Goal: Task Accomplishment & Management: Manage account settings

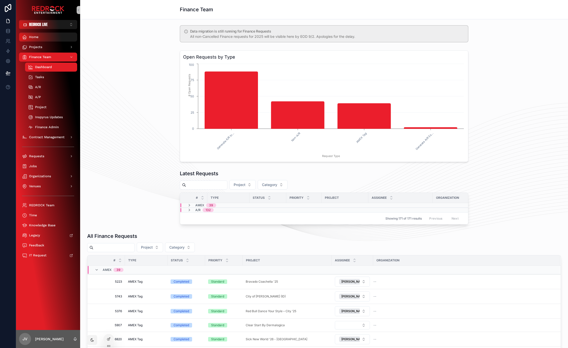
click at [44, 40] on div "Home" at bounding box center [48, 37] width 52 height 8
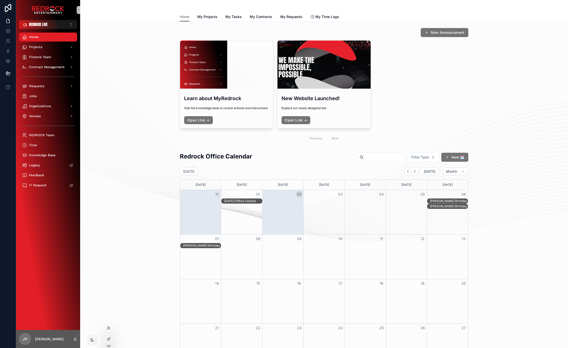
click at [107, 331] on div at bounding box center [109, 328] width 8 height 8
click at [109, 330] on icon at bounding box center [109, 328] width 4 height 4
click at [171, 239] on input "text" at bounding box center [198, 237] width 92 height 8
type input "*****"
click at [236, 256] on button "Select" at bounding box center [237, 254] width 13 height 7
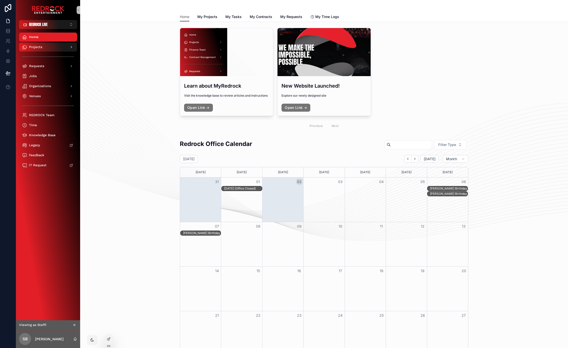
click at [57, 45] on div "Projects" at bounding box center [48, 47] width 52 height 8
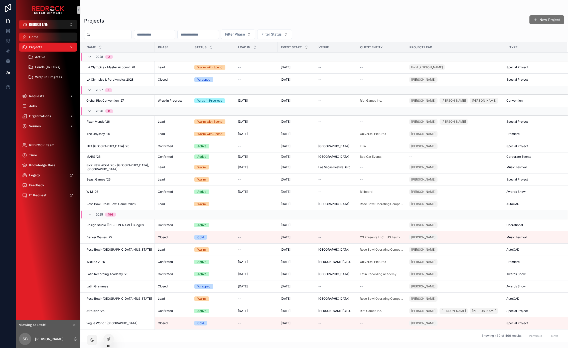
click at [42, 39] on div "Home" at bounding box center [48, 37] width 52 height 8
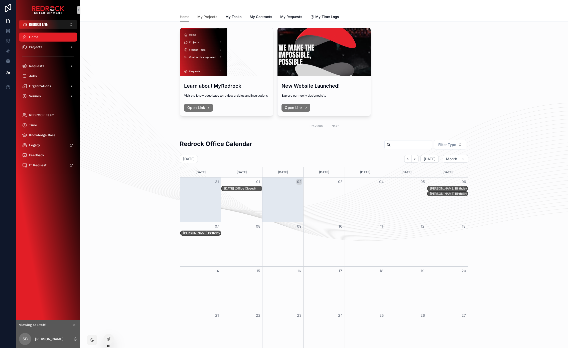
click at [201, 18] on span "My Projects" at bounding box center [207, 16] width 20 height 5
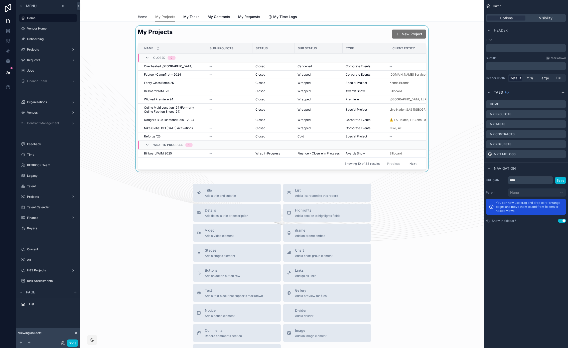
click at [199, 40] on div "scrollable content" at bounding box center [282, 99] width 396 height 146
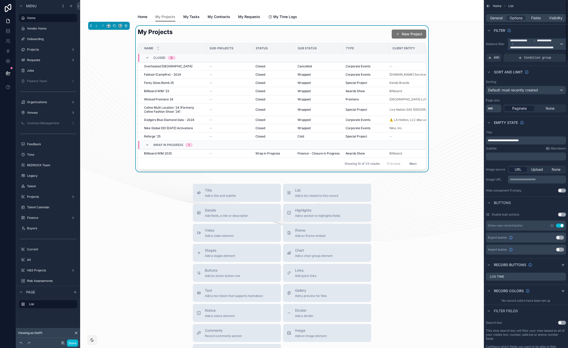
click at [558, 44] on span "**********" at bounding box center [534, 44] width 49 height 11
click at [526, 47] on div "scrollable content" at bounding box center [284, 174] width 568 height 348
click at [500, 19] on span "General" at bounding box center [496, 18] width 13 height 5
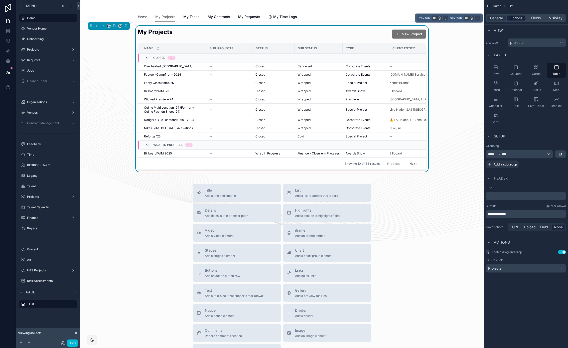
click at [514, 18] on span "Options" at bounding box center [516, 18] width 13 height 5
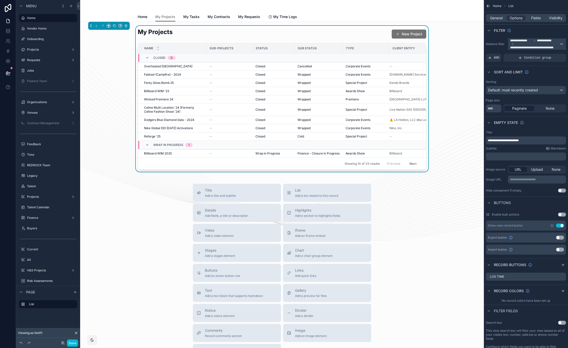
click at [529, 44] on span "**********" at bounding box center [534, 44] width 49 height 11
click at [501, 48] on div "scrollable content" at bounding box center [284, 174] width 568 height 348
click at [497, 56] on span "AND" at bounding box center [497, 58] width 6 height 4
click at [554, 54] on icon "scrollable content" at bounding box center [555, 54] width 2 height 2
click at [448, 49] on div "Select a field" at bounding box center [438, 50] width 30 height 8
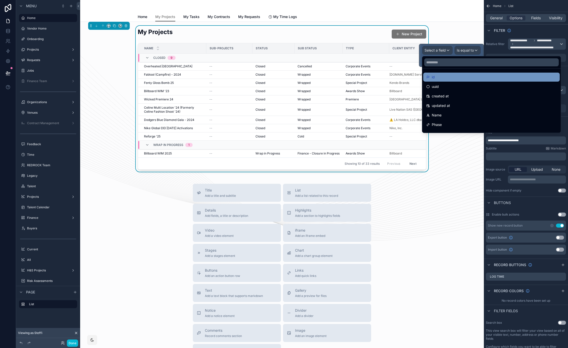
click at [465, 76] on div "id" at bounding box center [491, 77] width 131 height 6
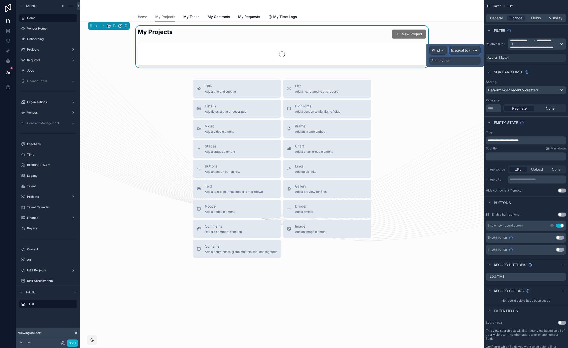
click at [467, 51] on span "Is equal to (=)" at bounding box center [462, 50] width 23 height 5
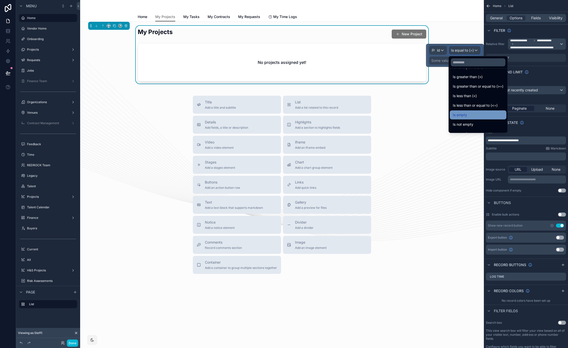
scroll to position [30, 0]
click at [480, 121] on div "Is one of" at bounding box center [478, 123] width 51 height 6
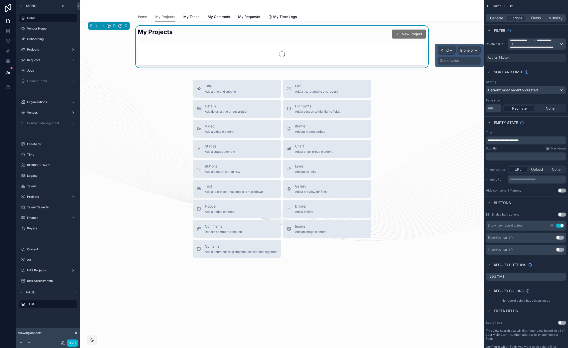
click at [464, 60] on div "Some value" at bounding box center [459, 61] width 43 height 8
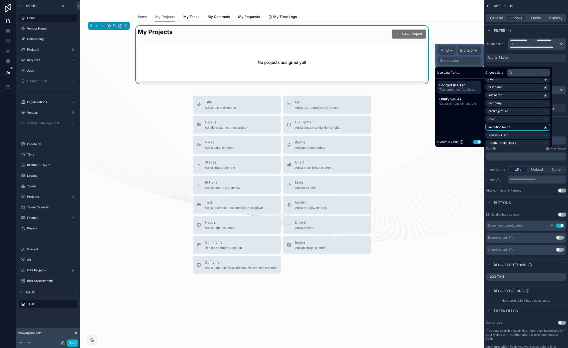
scroll to position [19, 0]
click at [518, 127] on li "Redrock User" at bounding box center [518, 129] width 65 height 7
click at [531, 129] on span "Projects (from Organization Assignments)" at bounding box center [516, 130] width 55 height 4
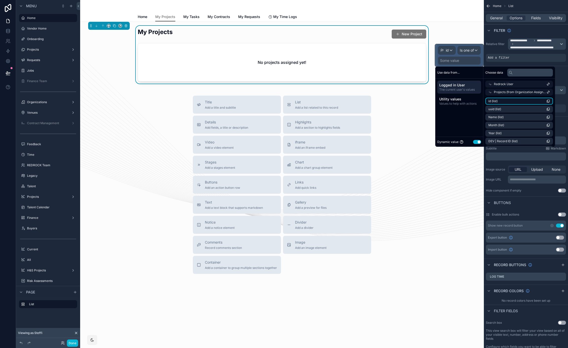
click at [522, 101] on li "id (list)" at bounding box center [520, 101] width 68 height 7
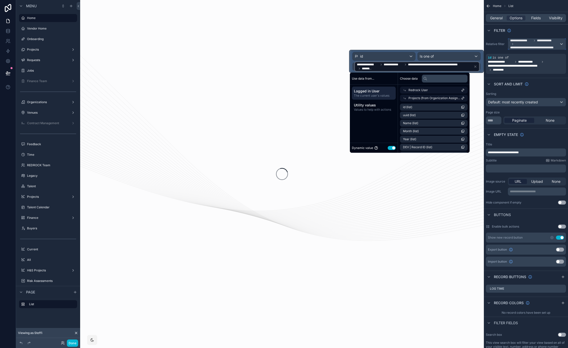
click at [562, 41] on div "**********" at bounding box center [537, 44] width 58 height 11
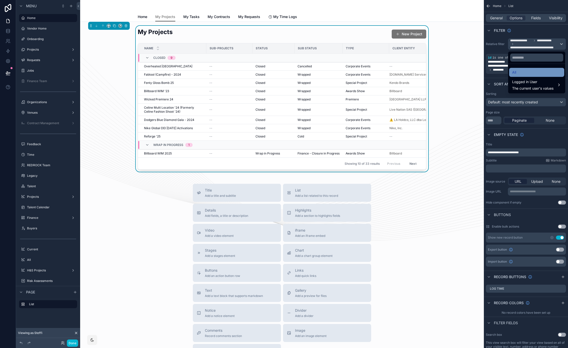
click at [534, 69] on div "All" at bounding box center [536, 72] width 49 height 6
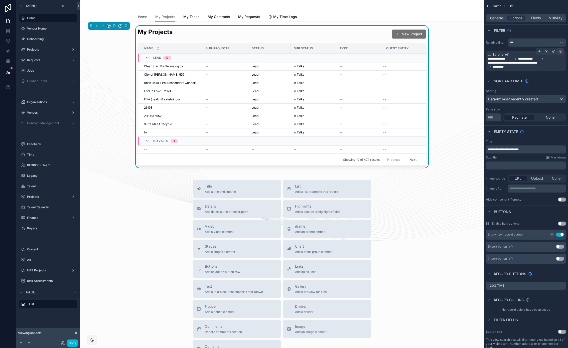
click at [559, 52] on icon "scrollable content" at bounding box center [560, 51] width 3 height 3
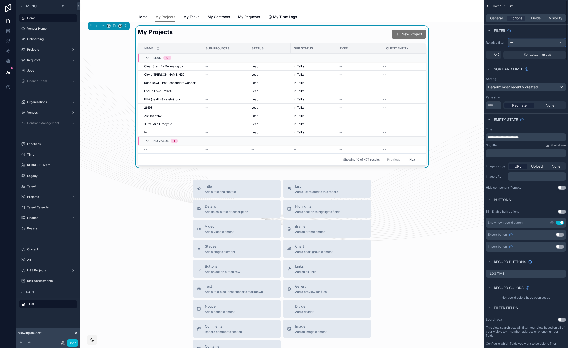
click at [554, 40] on div "***" at bounding box center [537, 43] width 58 height 8
click at [529, 77] on span "Logged in User" at bounding box center [532, 79] width 41 height 6
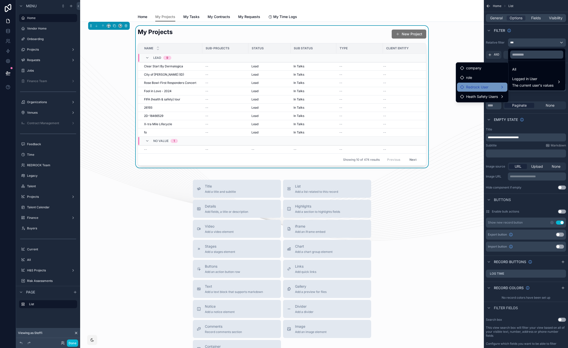
click at [489, 88] on div "Redrock User" at bounding box center [482, 87] width 44 height 6
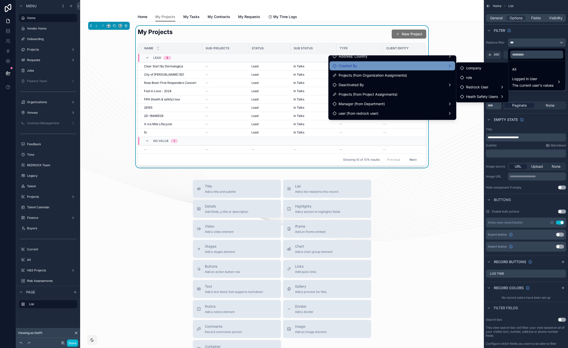
scroll to position [21, 0]
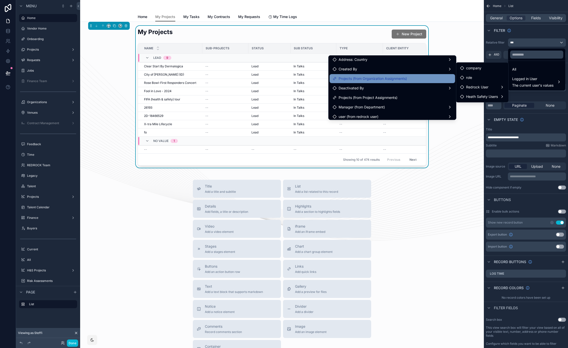
click at [410, 78] on div "Projects (from Organization Assignments)" at bounding box center [393, 79] width 120 height 6
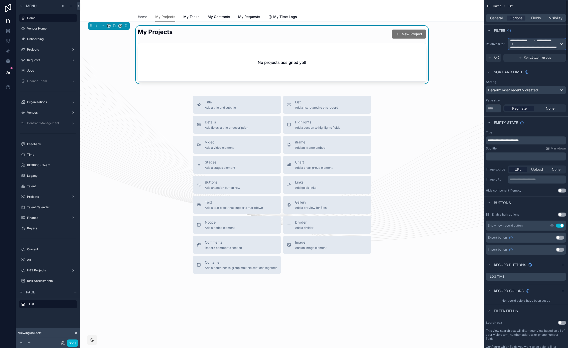
click at [527, 45] on span "**********" at bounding box center [534, 44] width 49 height 11
click at [533, 86] on span "The current user's values" at bounding box center [532, 88] width 41 height 5
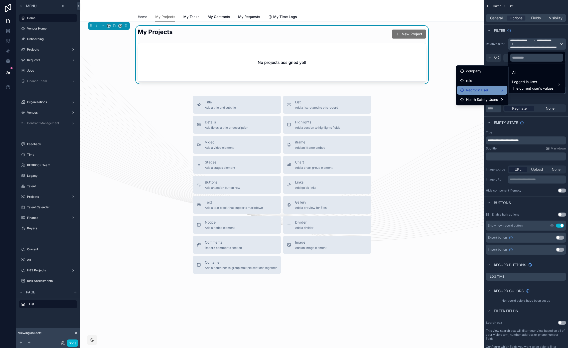
click at [490, 92] on div "Redrock User" at bounding box center [482, 90] width 44 height 6
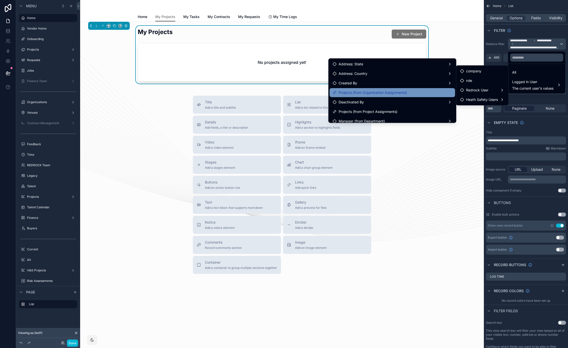
scroll to position [13, 0]
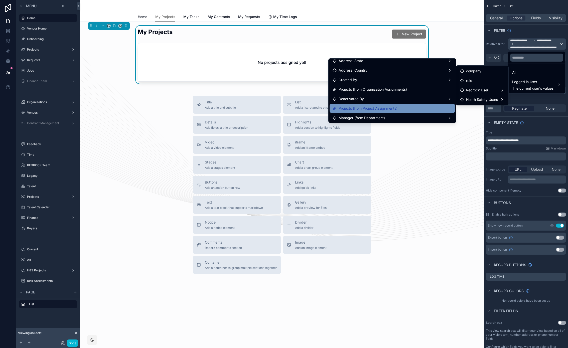
click at [399, 105] on div "Projects (from Project Assignments)" at bounding box center [393, 108] width 120 height 6
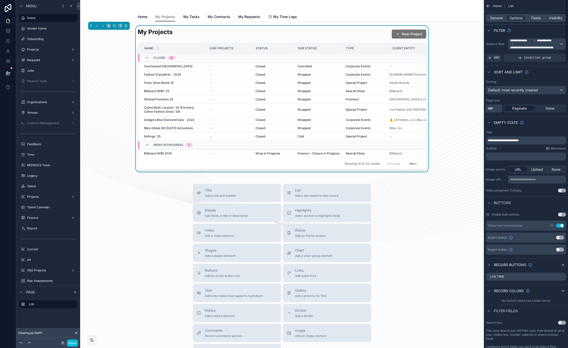
click at [497, 112] on input "**" at bounding box center [494, 108] width 16 height 8
drag, startPoint x: 495, startPoint y: 110, endPoint x: 481, endPoint y: 109, distance: 14.0
click at [481, 109] on div "REDROCK LIVE ⌥ 1 Home Vendor Home Onboarding Projects Requests Jobs Finance Tea…" at bounding box center [324, 174] width 488 height 348
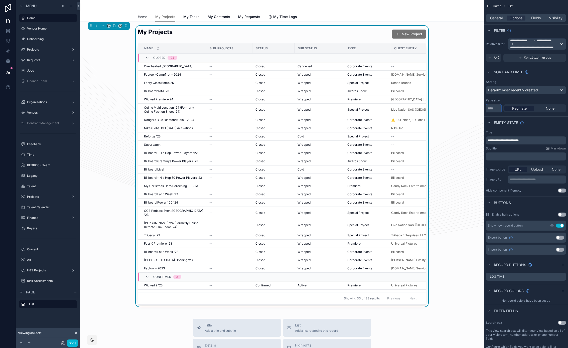
type input "**"
click at [545, 93] on div "Default: most recently created" at bounding box center [526, 90] width 80 height 8
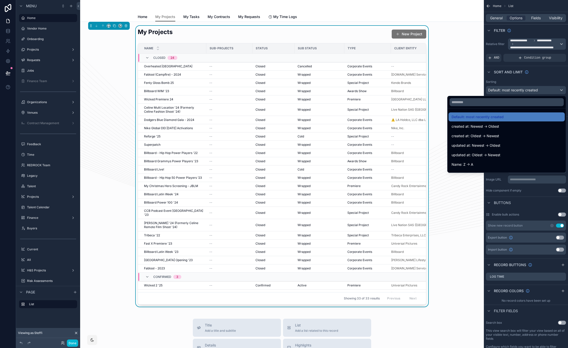
click at [545, 93] on div "scrollable content" at bounding box center [284, 174] width 568 height 348
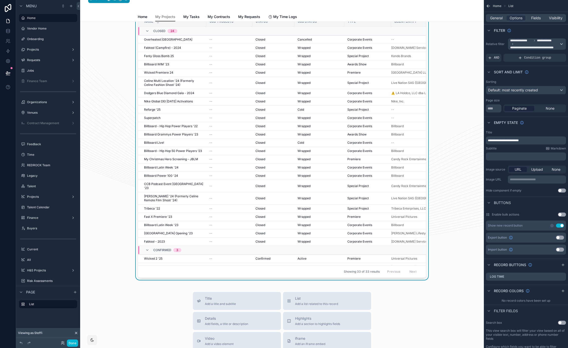
scroll to position [17, 0]
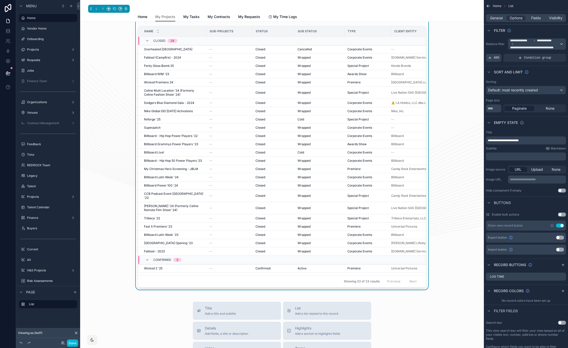
click at [495, 55] on div "AND" at bounding box center [494, 58] width 16 height 8
click at [553, 54] on icon "scrollable content" at bounding box center [553, 54] width 3 height 3
click at [446, 49] on div "Select a field" at bounding box center [438, 50] width 30 height 8
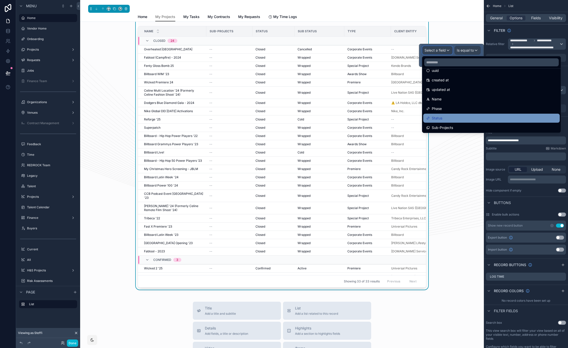
scroll to position [19, 0]
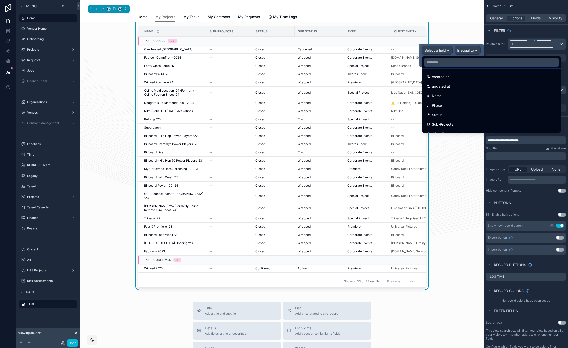
click at [443, 63] on input "text" at bounding box center [491, 62] width 135 height 8
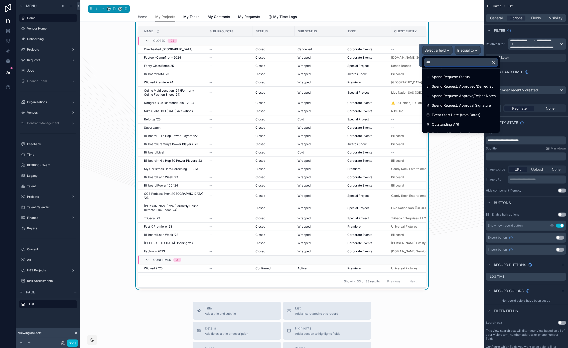
type input "****"
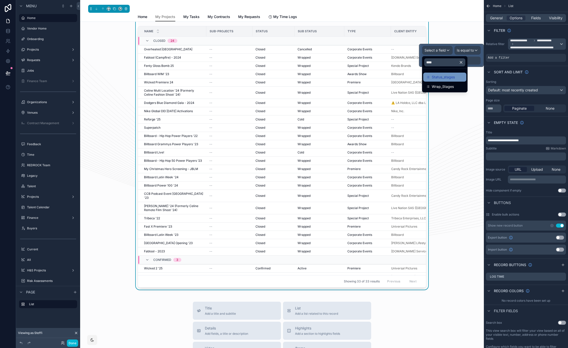
click at [454, 76] on span "Status_stages" at bounding box center [443, 77] width 23 height 6
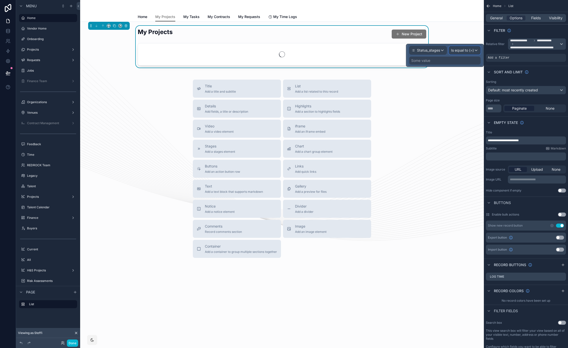
click at [464, 49] on span "Is equal to (=)" at bounding box center [462, 50] width 23 height 5
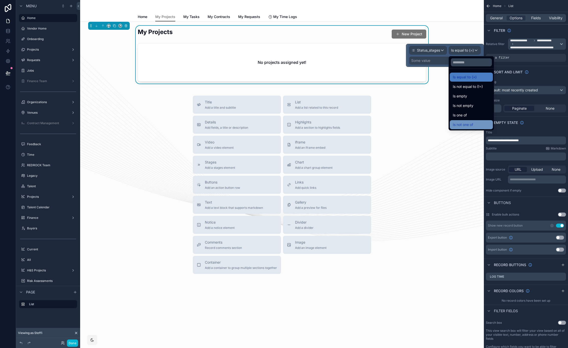
click at [477, 123] on div "Is not one of" at bounding box center [471, 125] width 37 height 6
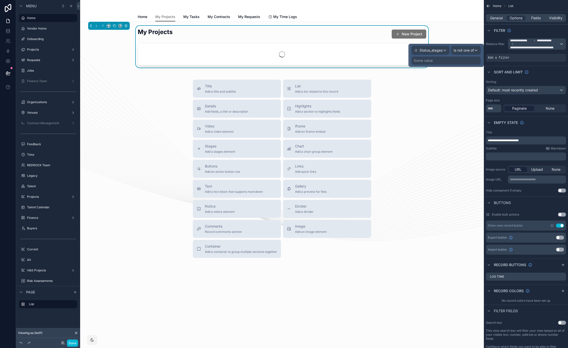
click at [449, 60] on div "Some value" at bounding box center [446, 61] width 69 height 8
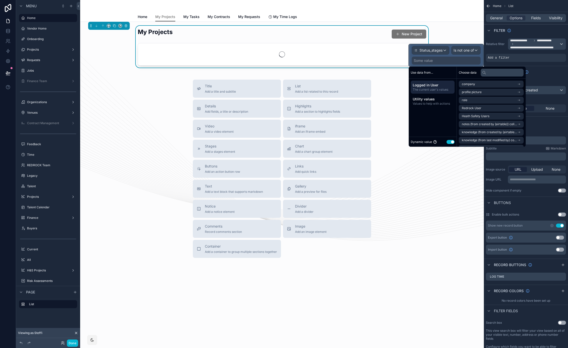
click at [453, 143] on button "Use setting" at bounding box center [451, 142] width 8 height 4
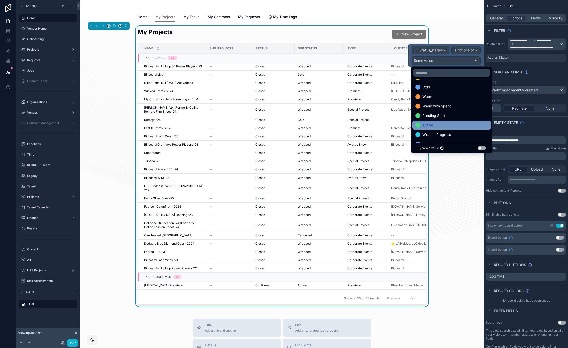
scroll to position [13, 0]
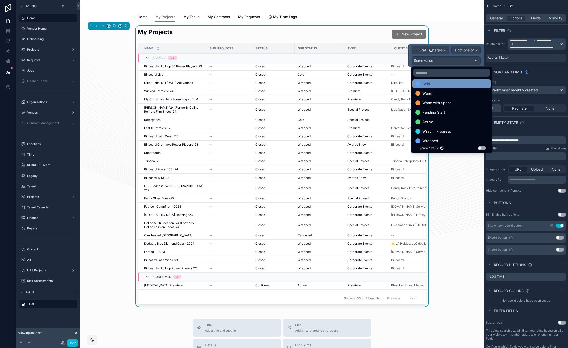
click at [437, 85] on div "Cold" at bounding box center [452, 84] width 72 height 6
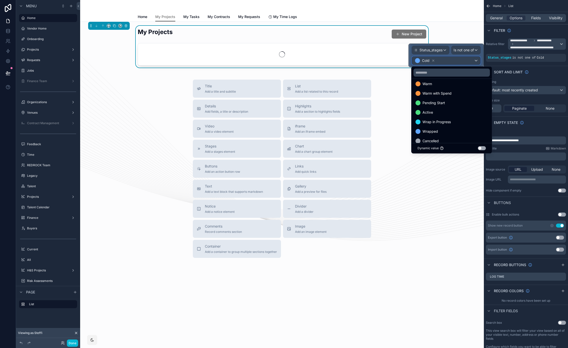
click at [452, 59] on div "Cold" at bounding box center [446, 61] width 68 height 8
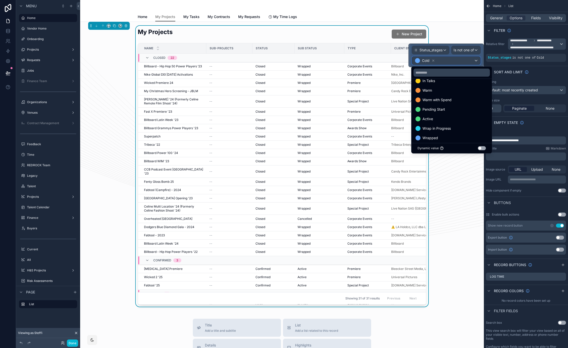
scroll to position [43, 0]
click at [446, 113] on div "Cancelled" at bounding box center [452, 111] width 72 height 6
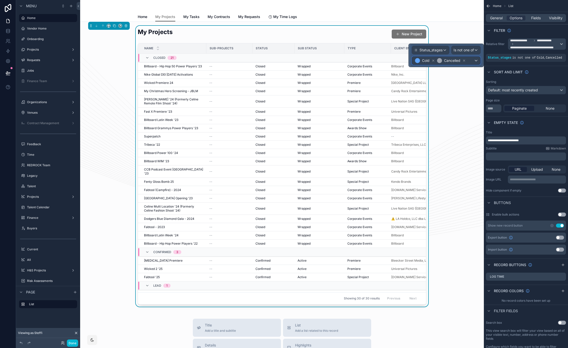
click at [471, 61] on div "Cold Cancelled" at bounding box center [446, 61] width 68 height 8
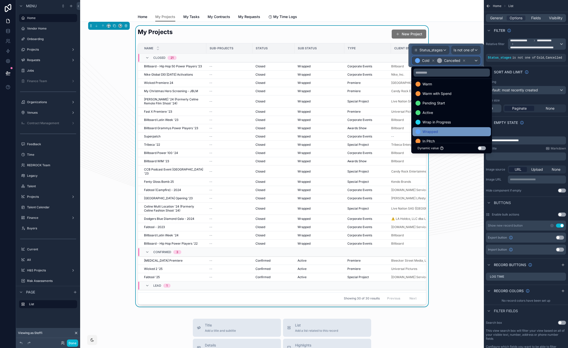
scroll to position [27, 0]
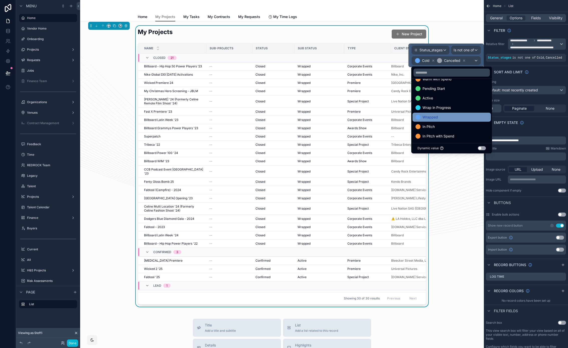
click at [454, 118] on div "Wrapped" at bounding box center [452, 117] width 72 height 6
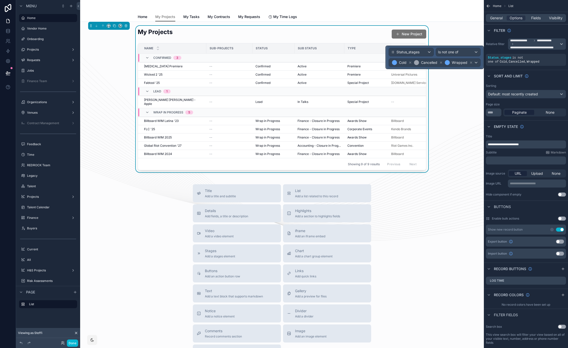
click at [454, 118] on div "My Projects New Project Name Sub-Projects Status Sub Status Type Client Entity …" at bounding box center [282, 99] width 396 height 147
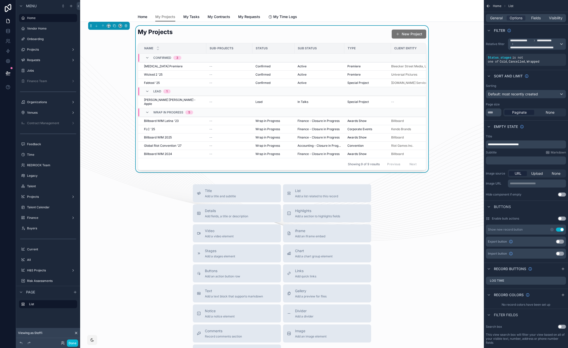
click at [106, 93] on div "My Projects New Project Name Sub-Projects Status Sub Status Type Client Entity …" at bounding box center [282, 99] width 396 height 147
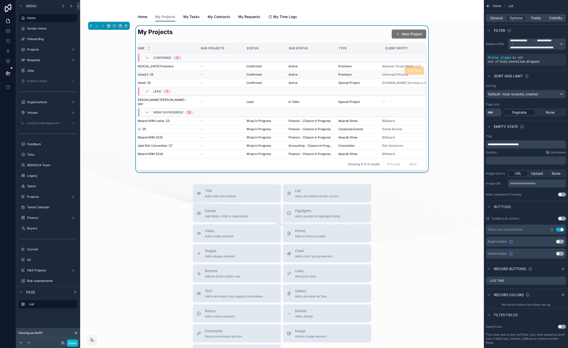
scroll to position [0, 0]
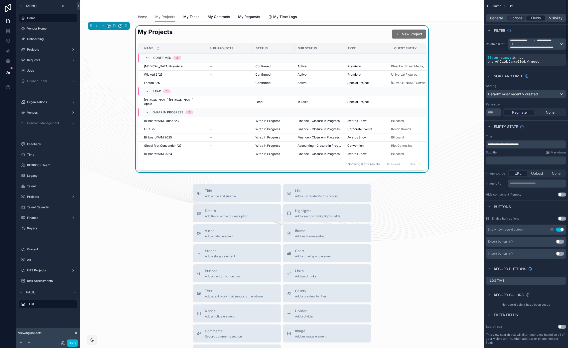
click at [534, 17] on span "Fields" at bounding box center [536, 18] width 10 height 5
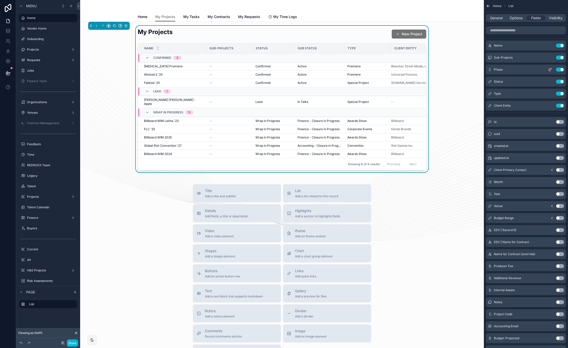
click at [549, 71] on icon "scrollable content" at bounding box center [550, 70] width 4 height 4
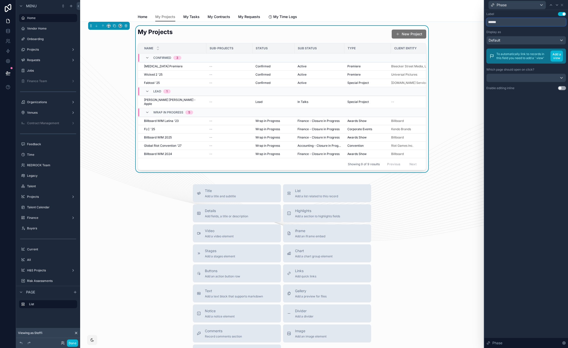
click at [500, 23] on input "******" at bounding box center [527, 22] width 80 height 8
type input "*****"
click at [558, 6] on icon at bounding box center [557, 5] width 4 height 4
click at [512, 24] on input "**********" at bounding box center [527, 22] width 80 height 8
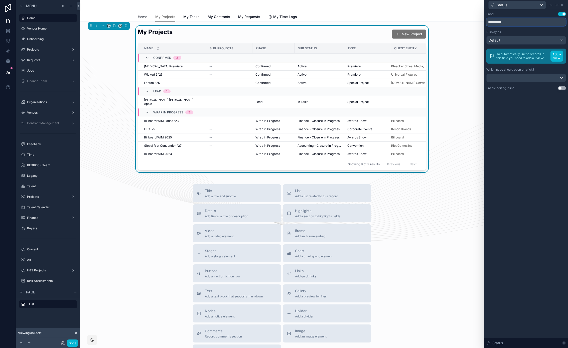
click at [512, 24] on input "**********" at bounding box center [527, 22] width 80 height 8
click at [498, 24] on input "**********" at bounding box center [527, 22] width 80 height 8
drag, startPoint x: 496, startPoint y: 23, endPoint x: 482, endPoint y: 21, distance: 14.6
click at [482, 21] on div "**********" at bounding box center [284, 174] width 568 height 348
type input "******"
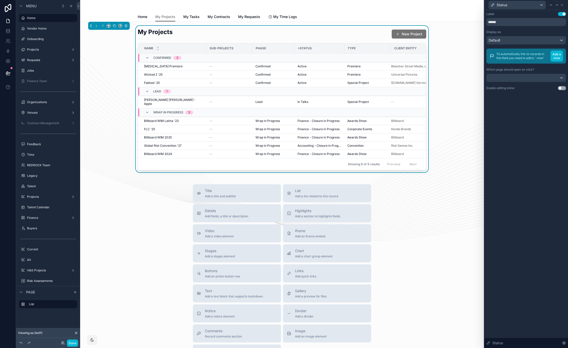
click at [528, 107] on div "Label Use setting ****** Display as Default To automatically link to records in…" at bounding box center [527, 179] width 84 height 338
click at [564, 5] on icon at bounding box center [562, 5] width 4 height 4
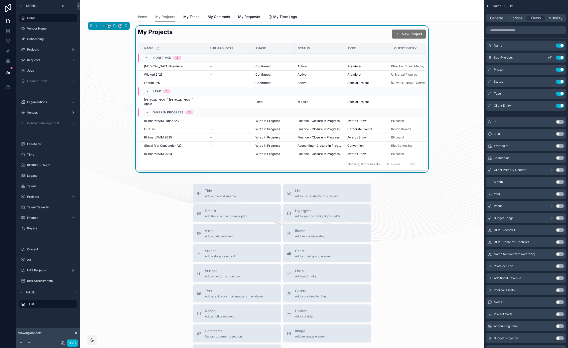
click at [560, 56] on button "Use setting" at bounding box center [560, 58] width 8 height 4
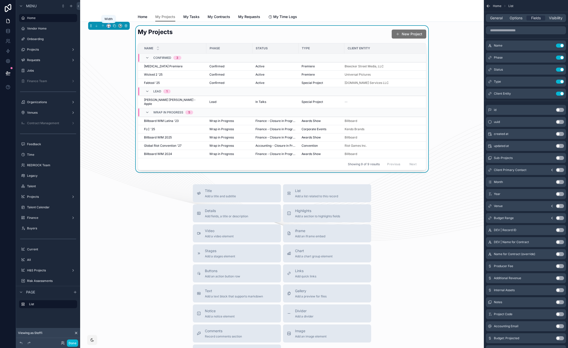
click at [109, 26] on icon "scrollable content" at bounding box center [109, 26] width 4 height 4
click at [120, 89] on span "Large" at bounding box center [116, 92] width 10 height 6
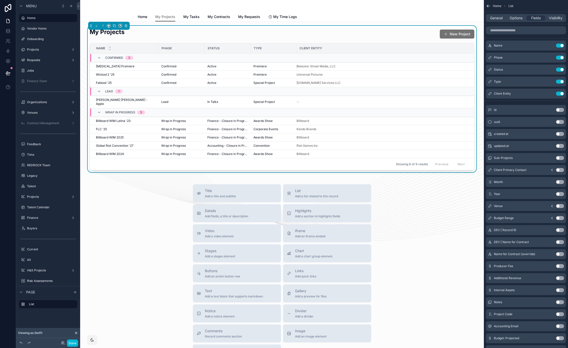
click at [438, 193] on div "Title Add a title and subtitle List Add a list related to this record Details A…" at bounding box center [282, 273] width 396 height 178
click at [109, 25] on icon "scrollable content" at bounding box center [109, 26] width 4 height 4
click at [121, 35] on span "Default" at bounding box center [117, 35] width 12 height 6
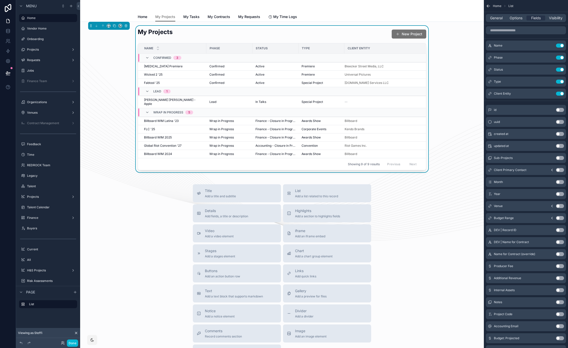
click at [123, 59] on div "My Projects New Project Name Phase Status Type Client Entity Confirmed 3 [MEDIC…" at bounding box center [282, 99] width 396 height 147
click at [187, 17] on span "My Tasks" at bounding box center [191, 16] width 16 height 5
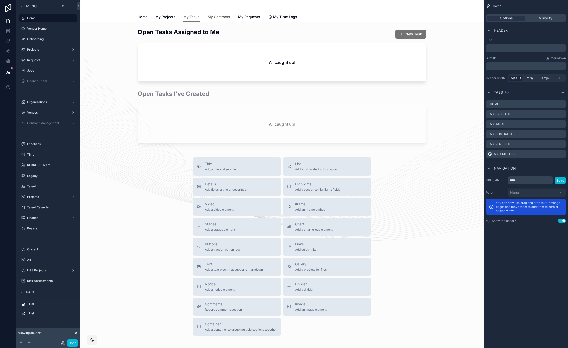
click at [223, 19] on span "My Contracts" at bounding box center [219, 16] width 23 height 5
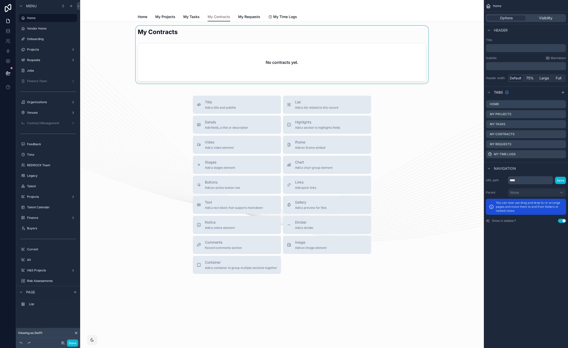
click at [261, 43] on div "scrollable content" at bounding box center [282, 55] width 396 height 58
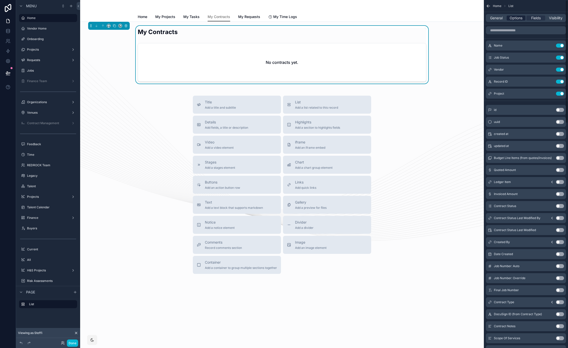
click at [515, 18] on span "Options" at bounding box center [516, 18] width 13 height 5
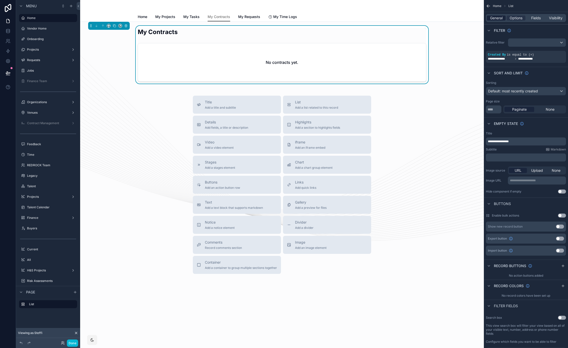
click at [499, 18] on span "General" at bounding box center [496, 18] width 13 height 5
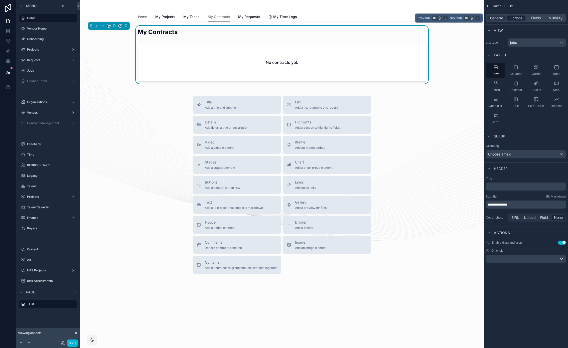
click at [514, 19] on span "Options" at bounding box center [516, 18] width 13 height 5
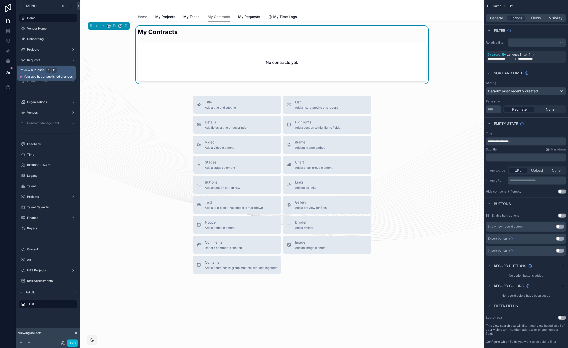
click at [7, 75] on icon at bounding box center [8, 75] width 4 height 0
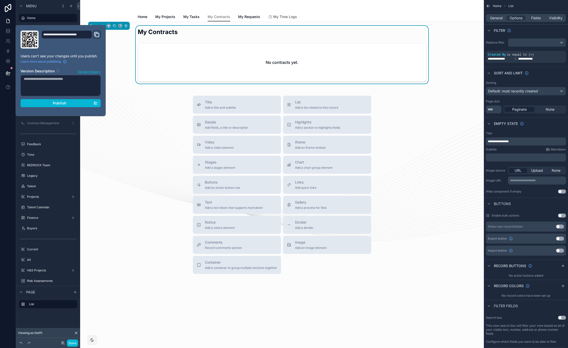
click at [259, 14] on link "My Requests" at bounding box center [249, 17] width 22 height 10
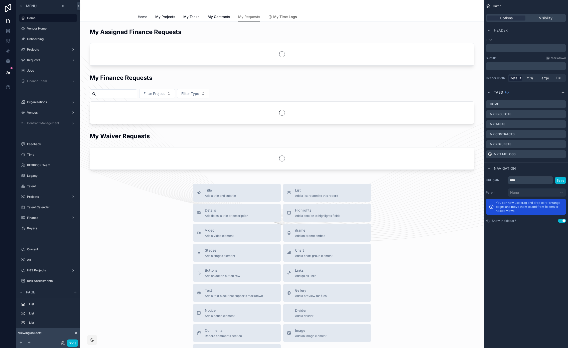
click at [279, 16] on span "My Time Logs" at bounding box center [285, 16] width 24 height 5
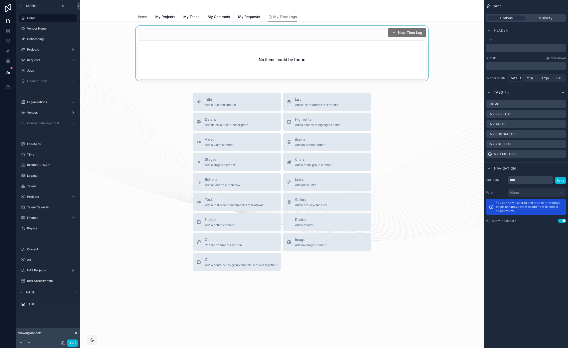
click at [302, 37] on div "scrollable content" at bounding box center [282, 53] width 396 height 55
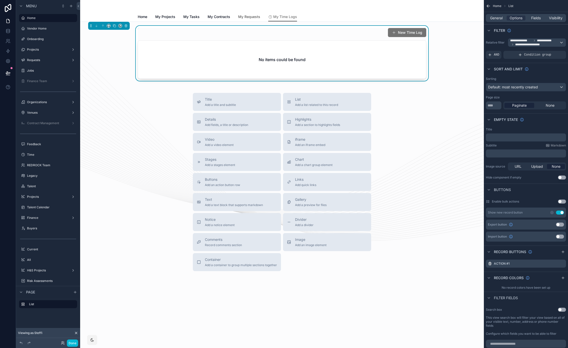
click at [246, 17] on span "My Requests" at bounding box center [249, 16] width 22 height 5
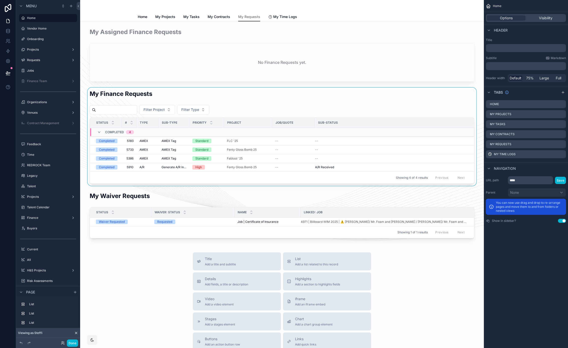
click at [264, 109] on div "scrollable content" at bounding box center [282, 137] width 396 height 98
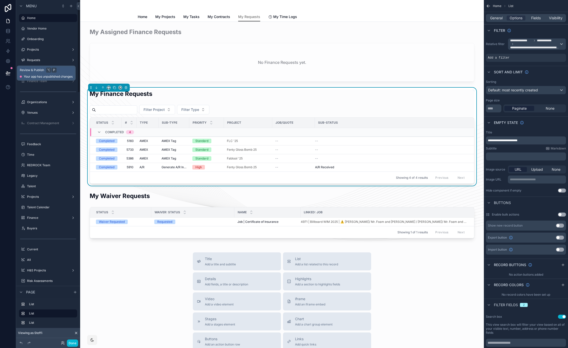
click at [10, 74] on button at bounding box center [8, 73] width 11 height 14
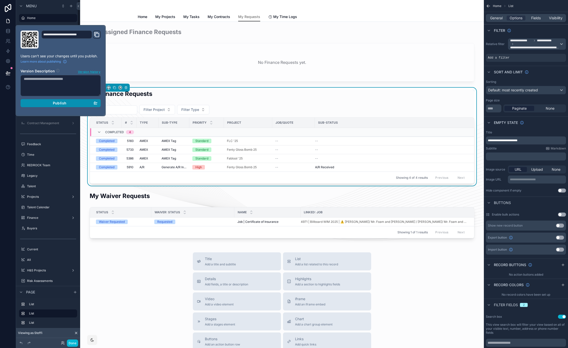
click at [76, 102] on div "Publish" at bounding box center [61, 103] width 74 height 5
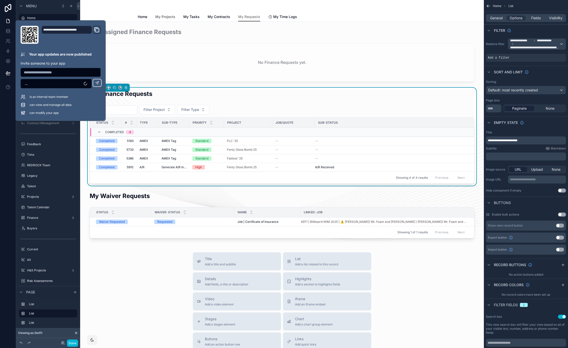
click at [162, 17] on span "My Projects" at bounding box center [165, 16] width 20 height 5
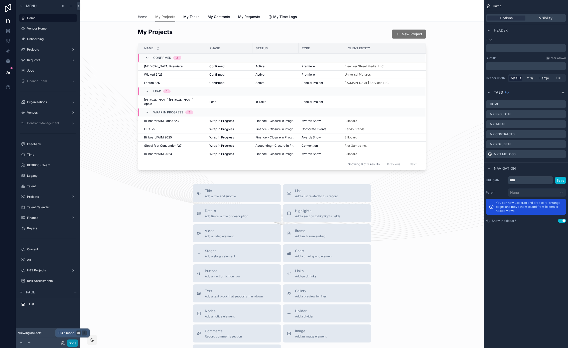
click at [73, 345] on button "Done" at bounding box center [72, 343] width 11 height 7
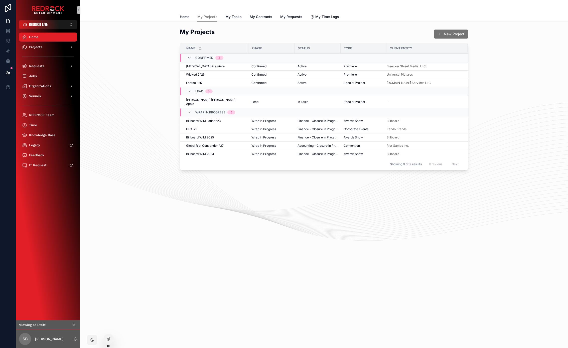
drag, startPoint x: 192, startPoint y: 267, endPoint x: 165, endPoint y: 239, distance: 39.0
click at [151, 227] on div "My Projects Home My Projects My Tasks My Contracts My Requests My Time Logs My …" at bounding box center [324, 174] width 488 height 348
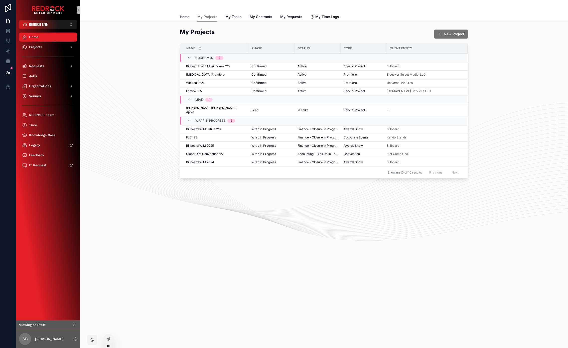
click at [75, 326] on icon "scrollable content" at bounding box center [75, 325] width 4 height 4
click at [57, 22] on button "REDROCK LIVE ⌥ 1" at bounding box center [48, 24] width 58 height 9
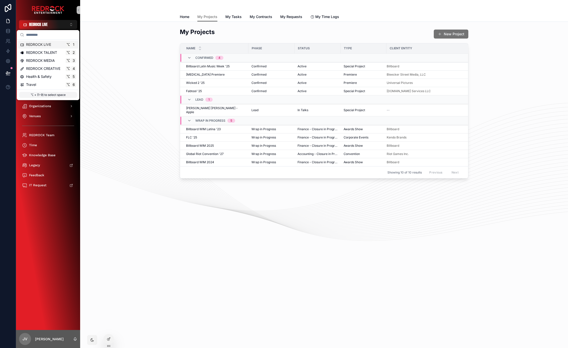
click at [127, 82] on div "My Projects New Project Name Phase Status Type Client Entity Confirmed 4 Billbo…" at bounding box center [324, 103] width 480 height 155
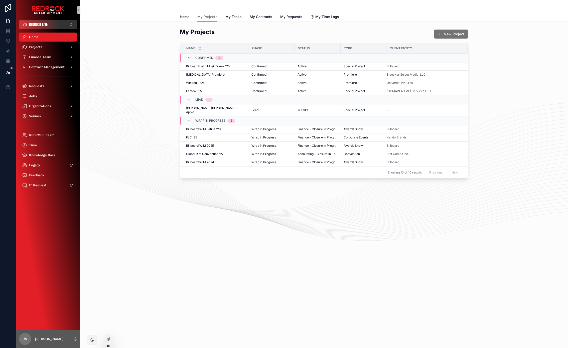
click at [66, 22] on button "REDROCK LIVE ⌥ 1" at bounding box center [48, 24] width 58 height 9
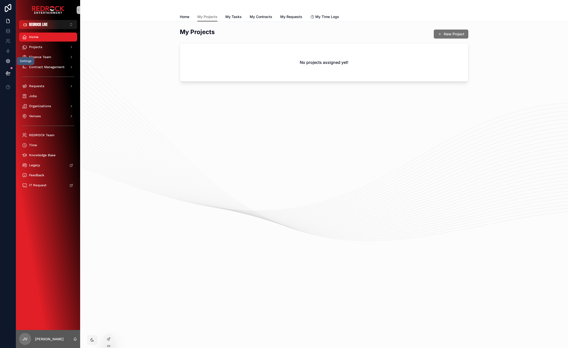
click at [7, 60] on icon at bounding box center [8, 61] width 5 height 5
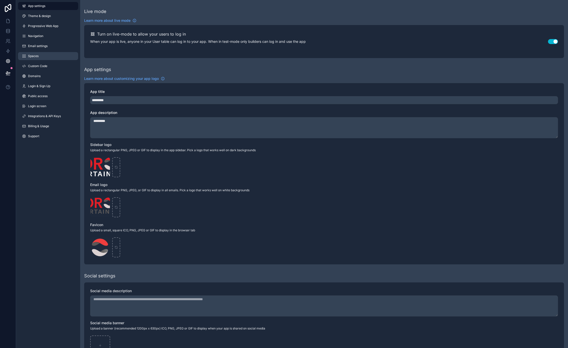
click at [44, 56] on link "Spaces" at bounding box center [48, 56] width 60 height 8
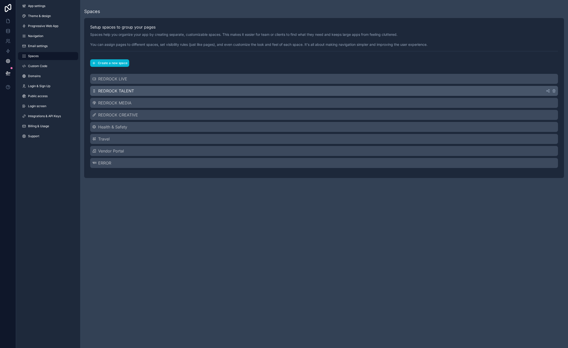
click at [183, 88] on div "REDROCK TALENT" at bounding box center [324, 91] width 468 height 10
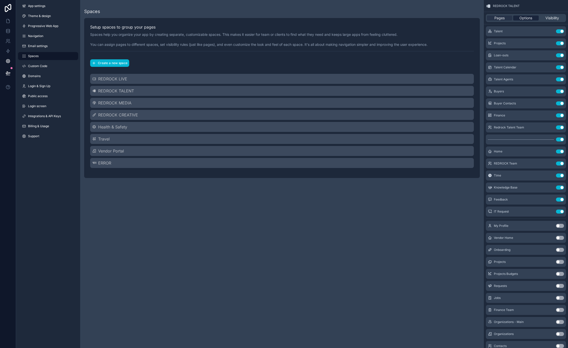
click at [526, 18] on span "Options" at bounding box center [526, 18] width 13 height 5
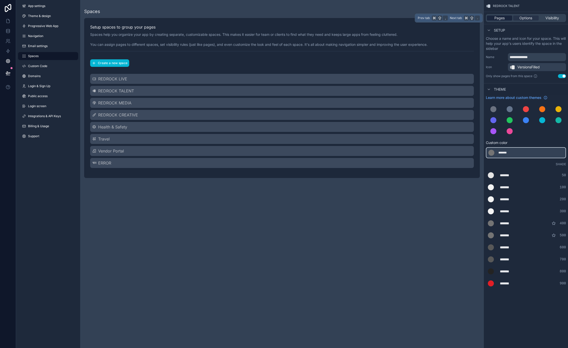
click at [497, 19] on span "Pages" at bounding box center [500, 18] width 10 height 5
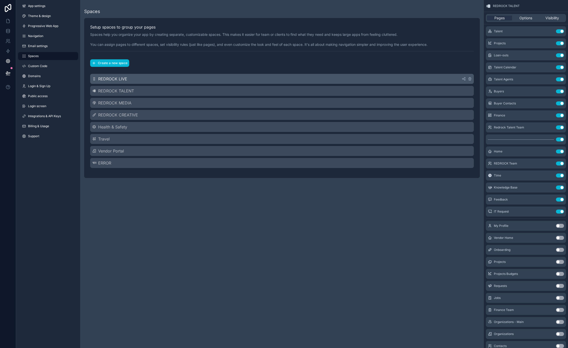
click at [380, 80] on div "REDROCK LIVE" at bounding box center [282, 79] width 384 height 10
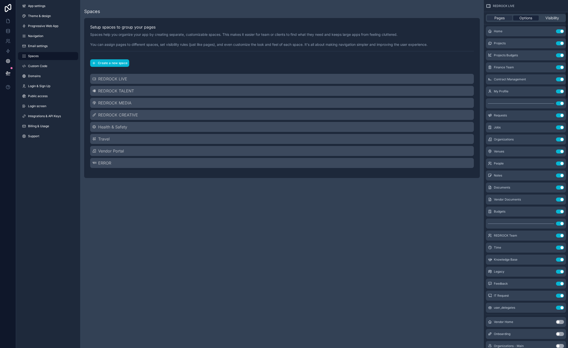
click at [534, 17] on div "Options" at bounding box center [525, 18] width 25 height 5
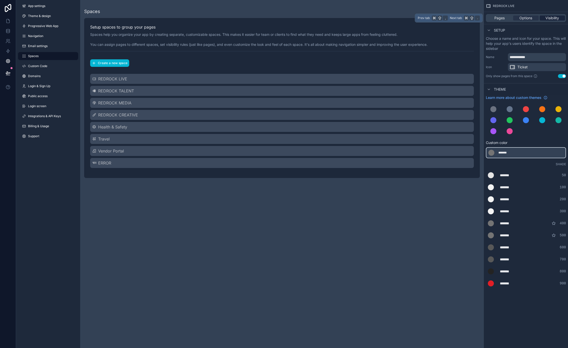
click at [550, 16] on span "Visibility" at bounding box center [553, 18] width 14 height 5
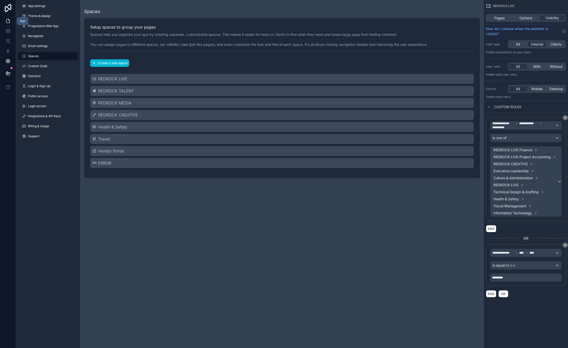
click at [8, 23] on icon at bounding box center [8, 21] width 5 height 5
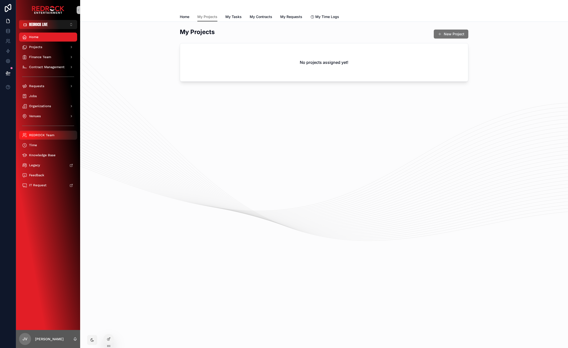
click at [42, 136] on span "REDROCK Team" at bounding box center [41, 135] width 25 height 4
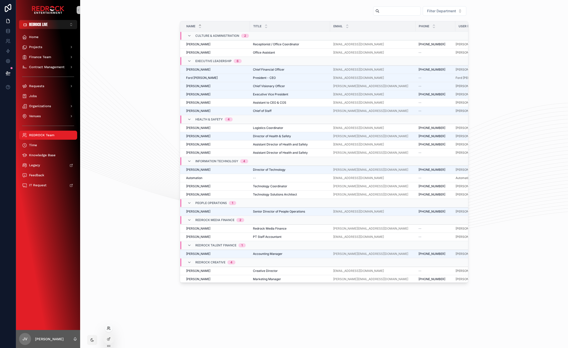
click at [109, 330] on icon at bounding box center [109, 328] width 4 height 4
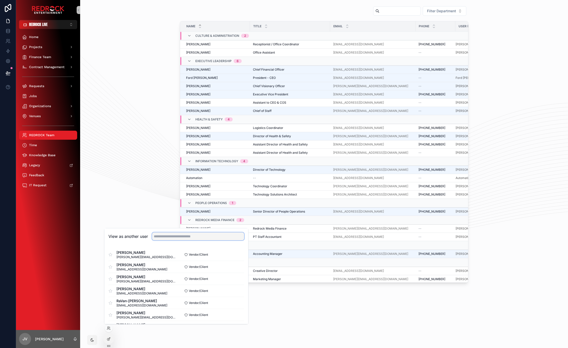
click at [171, 236] on input "text" at bounding box center [198, 237] width 92 height 8
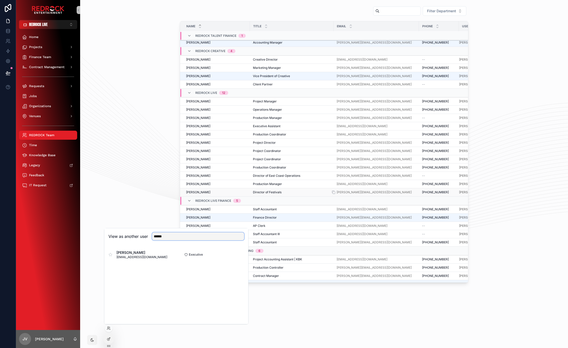
scroll to position [216, 0]
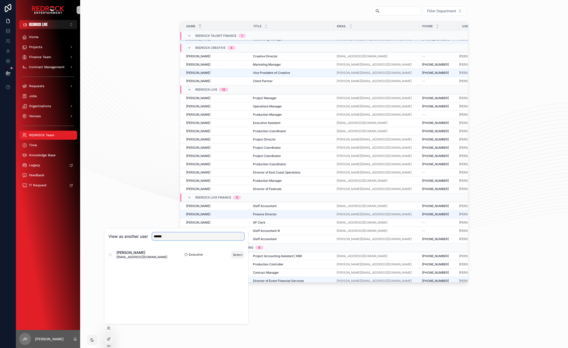
type input "******"
click at [239, 255] on button "Select" at bounding box center [237, 254] width 13 height 7
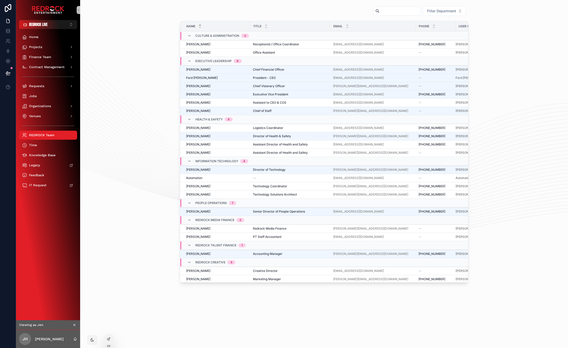
drag, startPoint x: 148, startPoint y: 208, endPoint x: 131, endPoint y: 187, distance: 26.7
drag, startPoint x: 115, startPoint y: 169, endPoint x: 113, endPoint y: 138, distance: 31.9
click at [57, 23] on button "REDROCK LIVE ⌥ 1" at bounding box center [48, 24] width 58 height 9
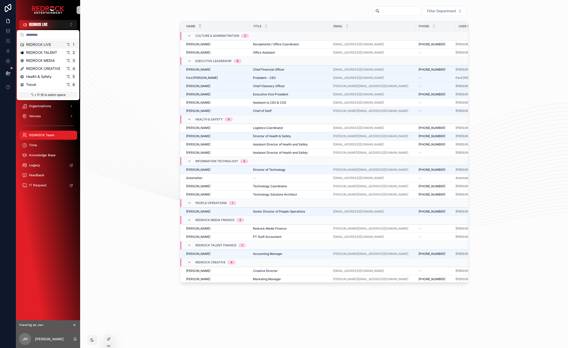
click at [123, 97] on div "Filter Department Name Title Email Phone User (from redrock user) Culture & Adm…" at bounding box center [324, 144] width 480 height 281
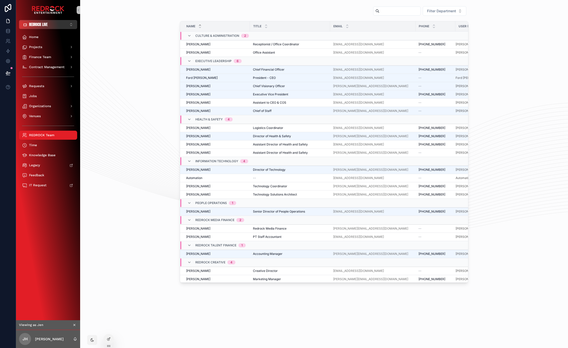
click at [67, 25] on button "REDROCK LIVE ⌥ 1" at bounding box center [48, 24] width 58 height 9
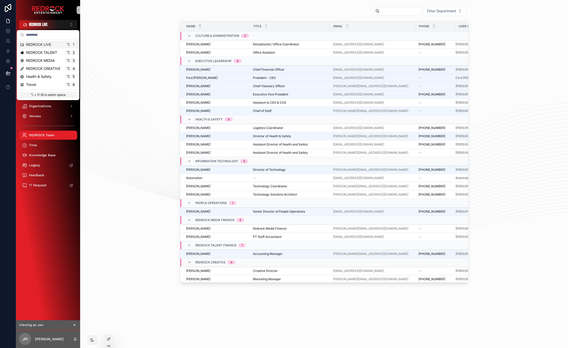
click at [122, 53] on div "Filter Department Name Title Email Phone User (from redrock user) Culture & Adm…" at bounding box center [324, 144] width 480 height 281
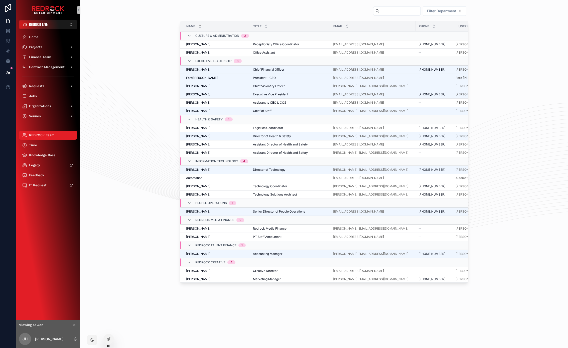
drag, startPoint x: 113, startPoint y: 167, endPoint x: 105, endPoint y: 132, distance: 35.9
click at [105, 131] on div "Filter Department Name Title Email Phone User (from redrock user) Culture & Adm…" at bounding box center [324, 144] width 480 height 281
click at [111, 328] on div at bounding box center [109, 328] width 8 height 8
click at [112, 329] on div at bounding box center [109, 328] width 8 height 8
click at [107, 330] on icon at bounding box center [109, 328] width 4 height 4
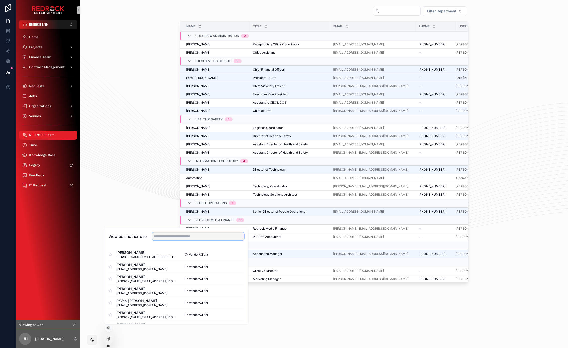
click at [171, 236] on input "text" at bounding box center [198, 237] width 92 height 8
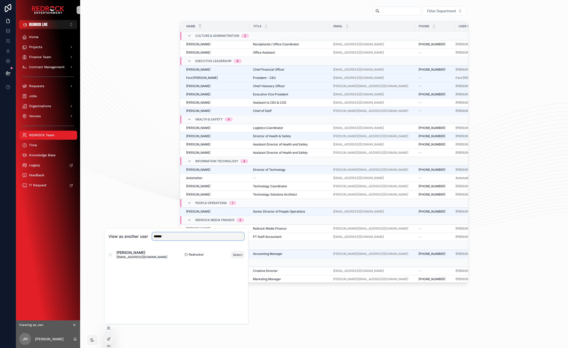
type input "******"
click at [234, 255] on button "Select" at bounding box center [237, 254] width 13 height 7
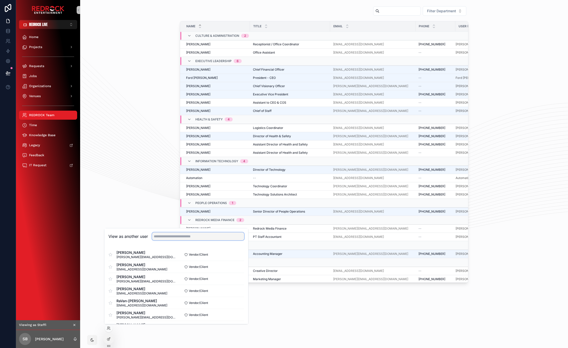
click at [169, 235] on input "text" at bounding box center [198, 237] width 92 height 8
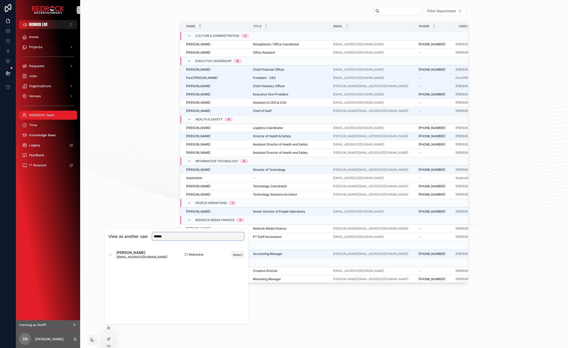
type input "******"
click at [234, 253] on button "Select" at bounding box center [237, 254] width 13 height 7
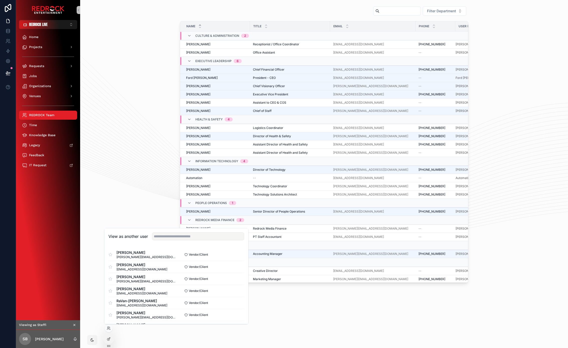
click at [120, 193] on div "Filter Department Name Title Email Phone User (from redrock user) Culture & Adm…" at bounding box center [324, 144] width 480 height 281
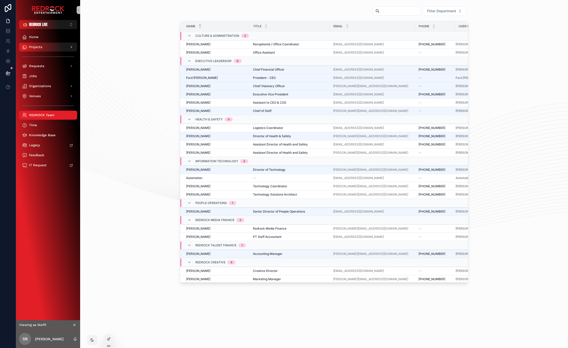
click at [44, 45] on div "Projects" at bounding box center [48, 47] width 52 height 8
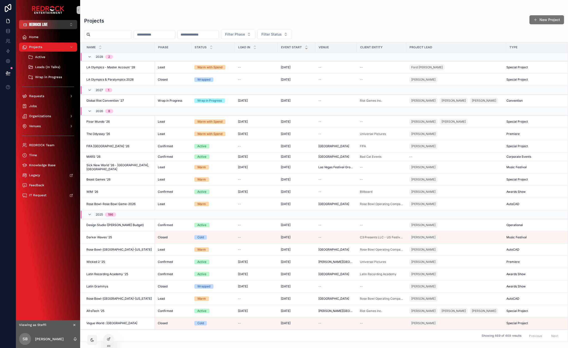
click at [46, 26] on span "REDROCK LIVE" at bounding box center [38, 24] width 19 height 5
click at [46, 27] on span "REDROCK LIVE" at bounding box center [38, 24] width 19 height 5
click at [42, 34] on div "Home" at bounding box center [48, 37] width 52 height 8
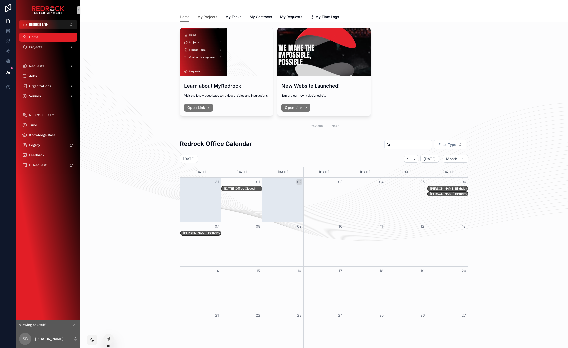
click at [207, 19] on span "My Projects" at bounding box center [207, 16] width 20 height 5
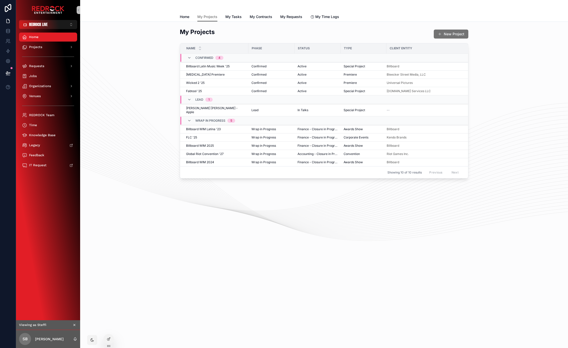
click at [273, 202] on div "My Projects New Project Name Phase Status Type Client Entity Confirmed 4 Billbo…" at bounding box center [324, 117] width 488 height 191
